Goal: Task Accomplishment & Management: Manage account settings

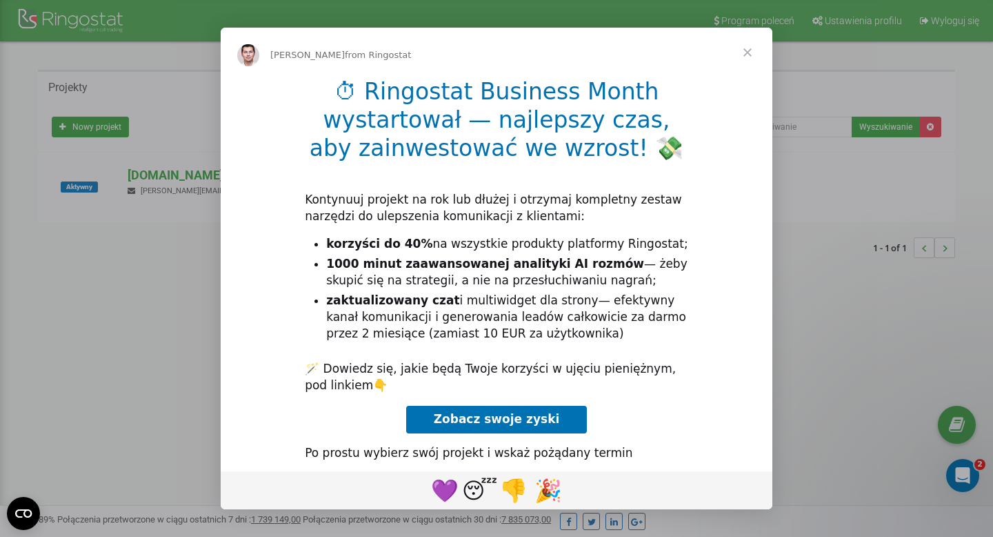
scroll to position [134, 0]
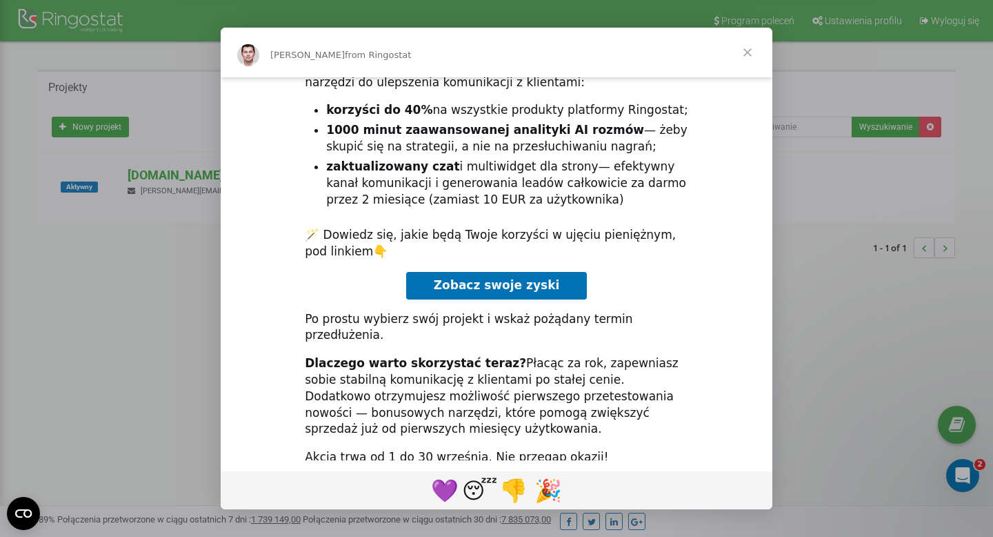
click at [748, 46] on span "Close" at bounding box center [748, 53] width 50 height 50
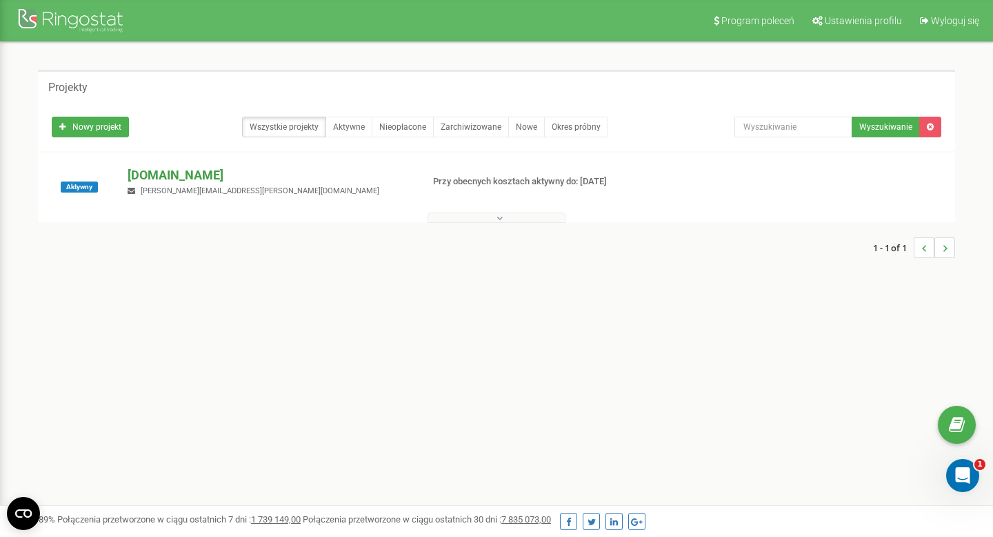
click at [172, 175] on p "english-line.pl" at bounding box center [269, 175] width 283 height 18
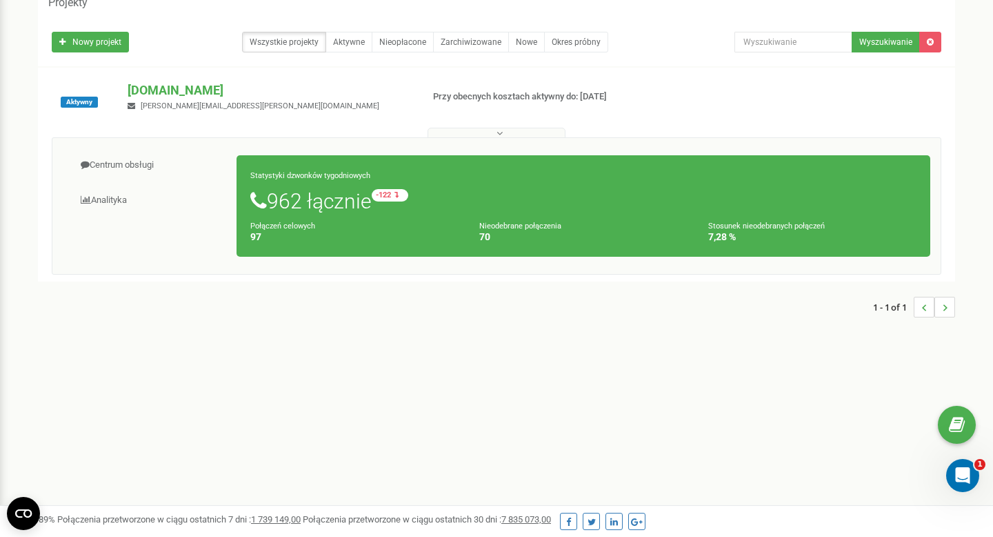
scroll to position [0, 0]
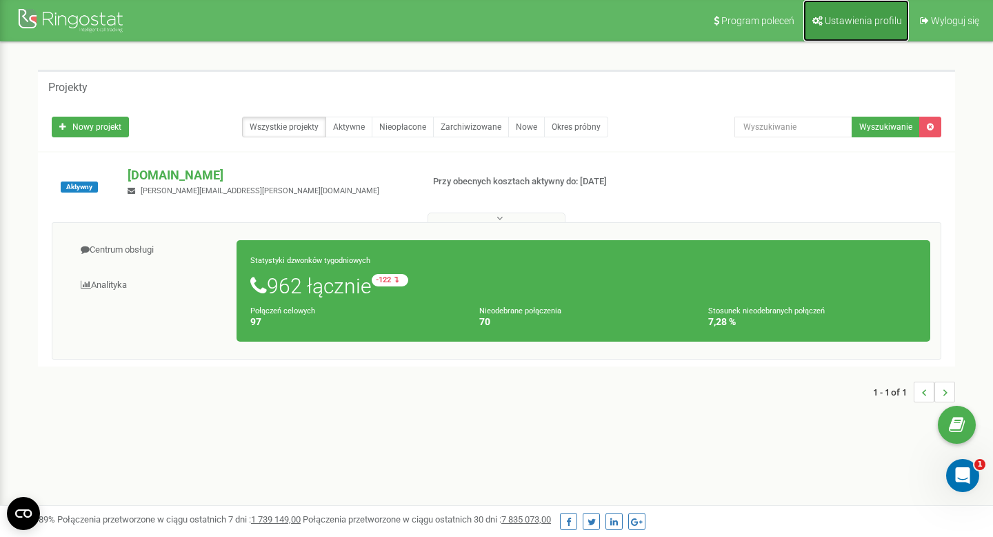
click at [866, 19] on span "Ustawienia profilu" at bounding box center [863, 20] width 77 height 11
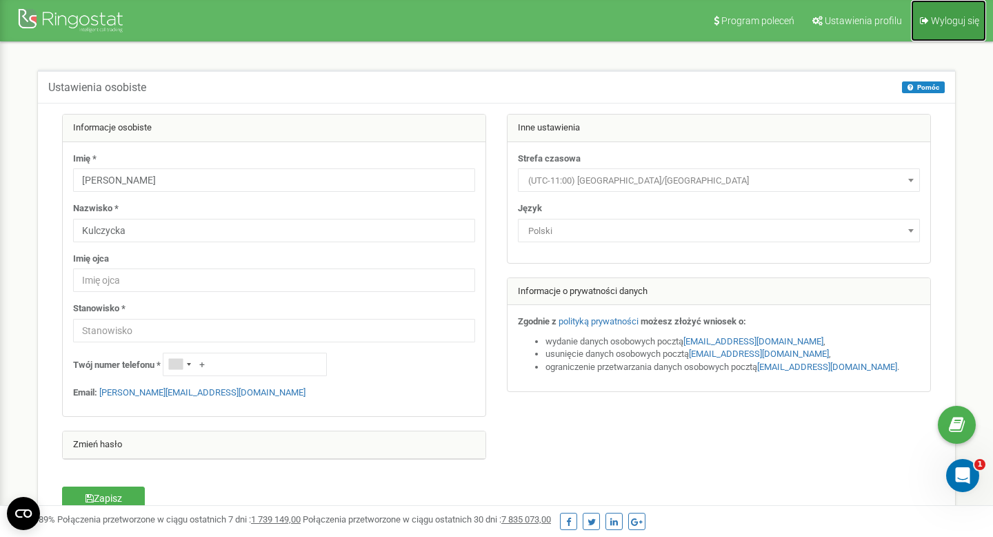
click at [946, 32] on link "Wyloguj się" at bounding box center [948, 20] width 75 height 41
